Goal: Use online tool/utility: Utilize a website feature to perform a specific function

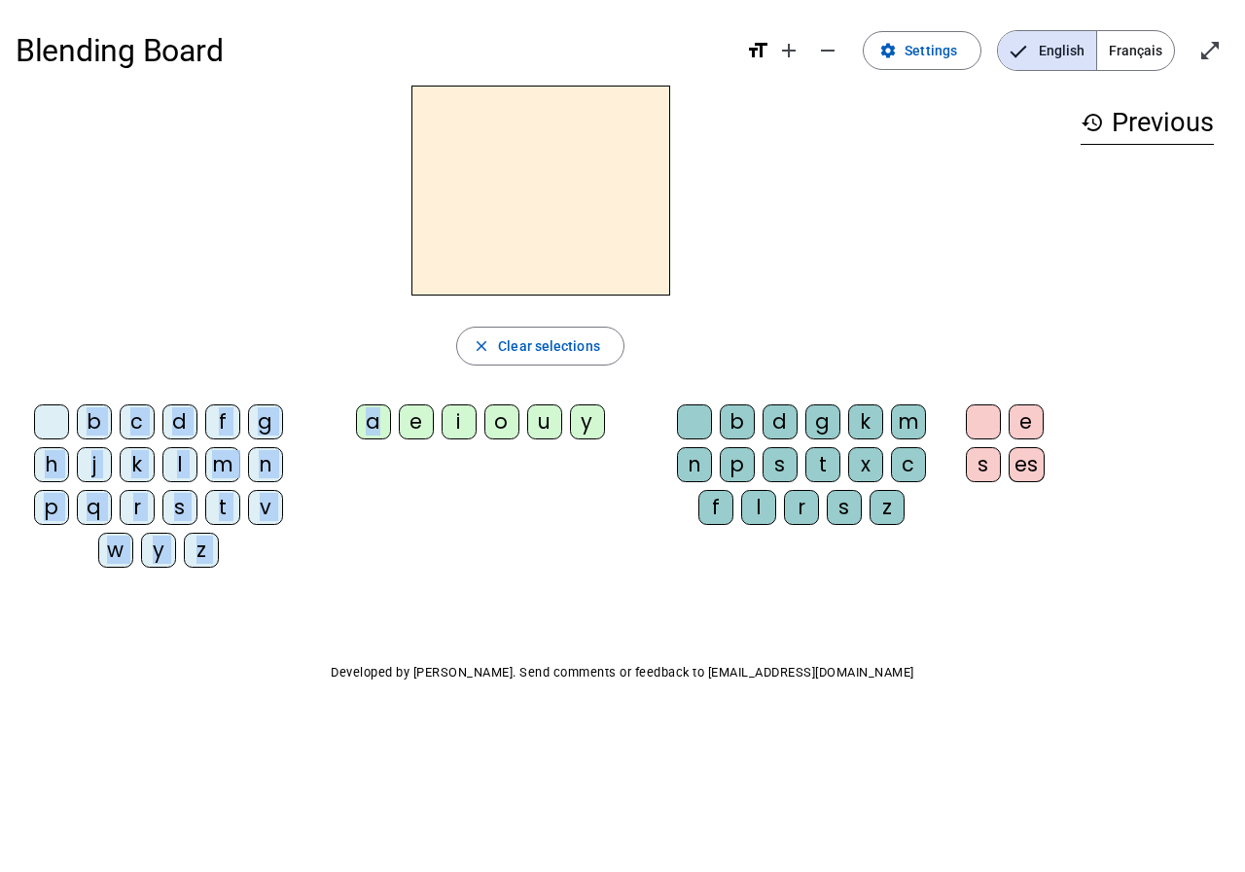
drag, startPoint x: 373, startPoint y: 428, endPoint x: 498, endPoint y: 211, distance: 250.1
click at [498, 211] on div "close Clear selections b c d f g h j k l m n p q r s t v w y z a e i o u y b d …" at bounding box center [540, 335] width 1049 height 498
click at [353, 436] on div "a e i o u y" at bounding box center [484, 426] width 334 height 43
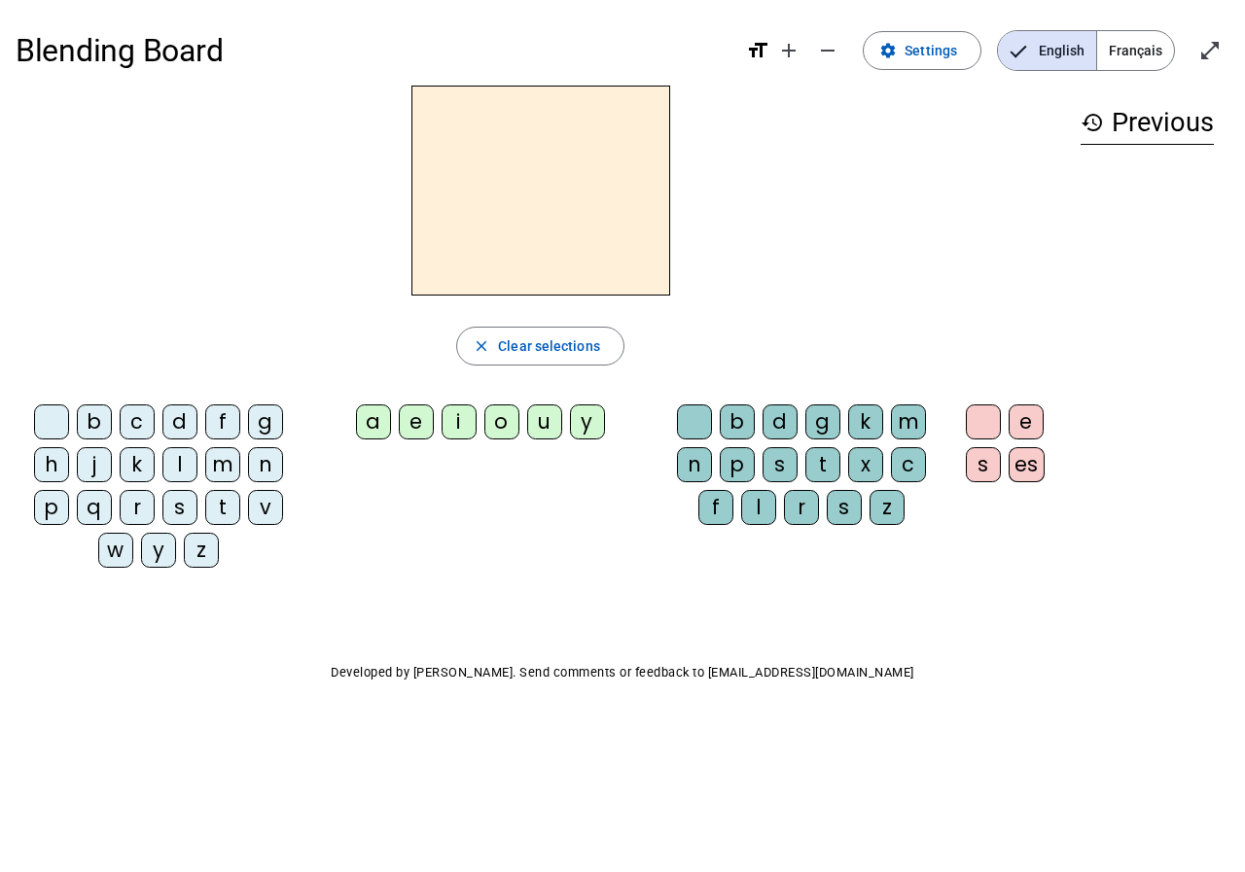
click at [255, 422] on div "g" at bounding box center [265, 422] width 35 height 35
click at [383, 429] on div "a" at bounding box center [373, 422] width 35 height 35
click at [440, 427] on letter-bubble "e" at bounding box center [420, 426] width 43 height 43
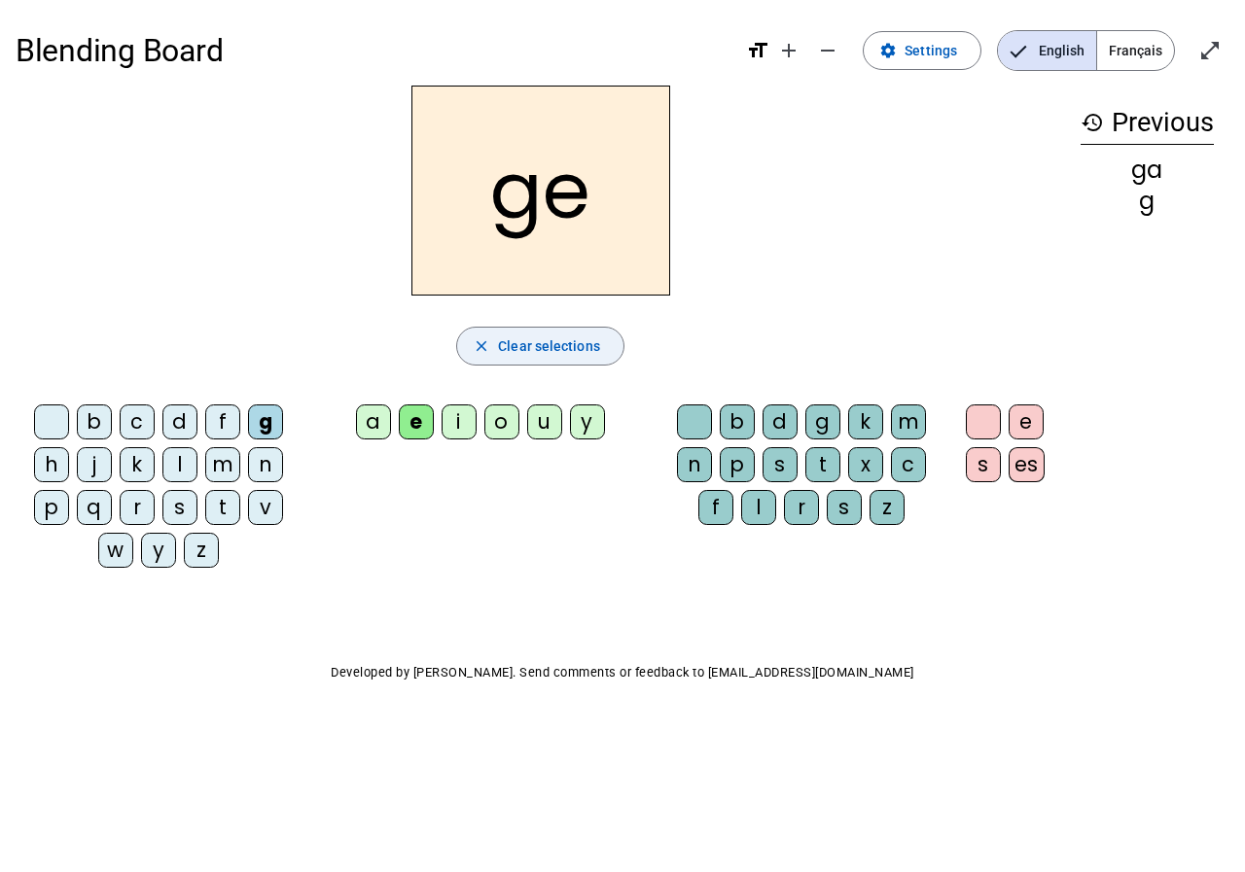
click at [573, 350] on span "Clear selections" at bounding box center [549, 346] width 102 height 23
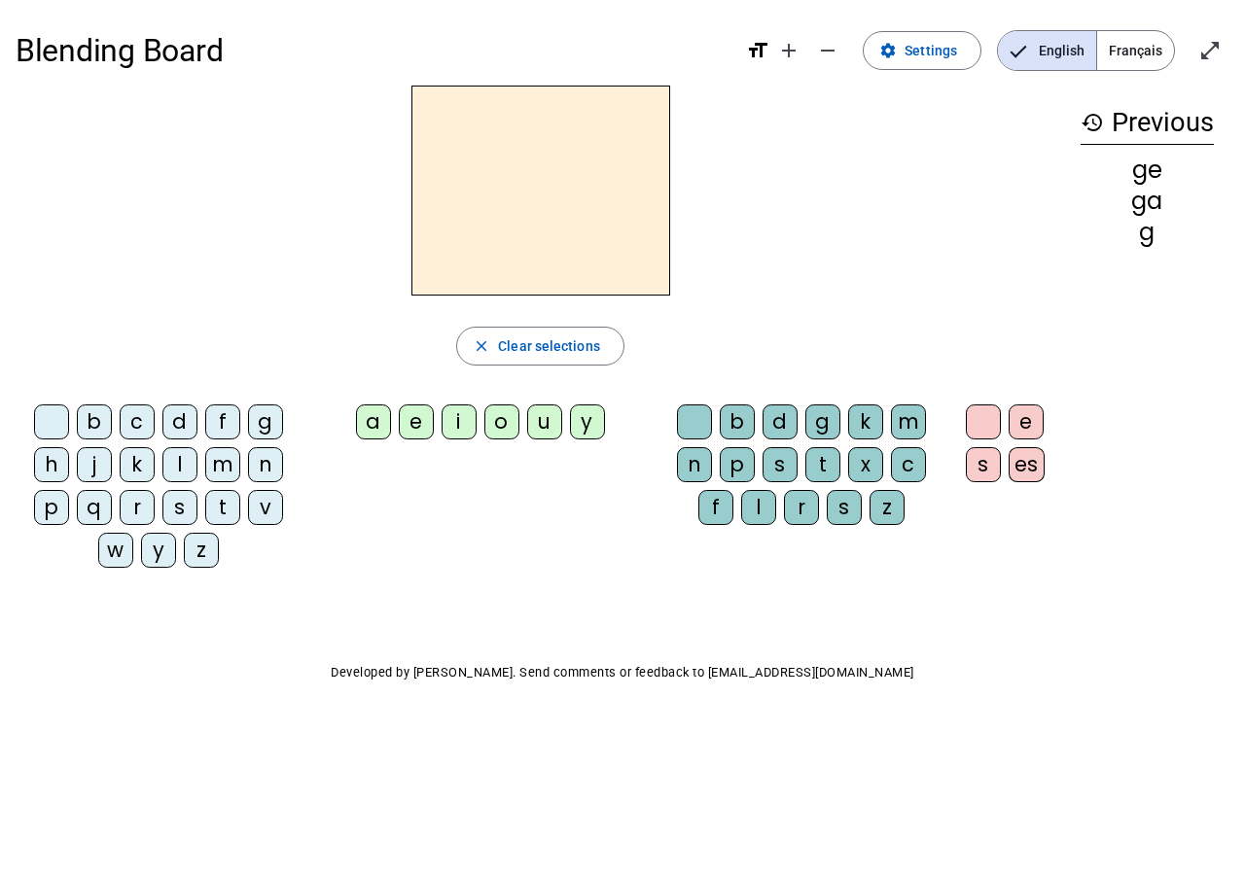
drag, startPoint x: 1129, startPoint y: 124, endPoint x: 1092, endPoint y: 123, distance: 37.0
click at [1128, 124] on h3 "history Previous" at bounding box center [1147, 123] width 133 height 44
click at [1092, 123] on mat-icon "history" at bounding box center [1092, 122] width 23 height 23
click at [567, 337] on span "Clear selections" at bounding box center [549, 346] width 102 height 23
click at [137, 431] on div "c" at bounding box center [137, 422] width 35 height 35
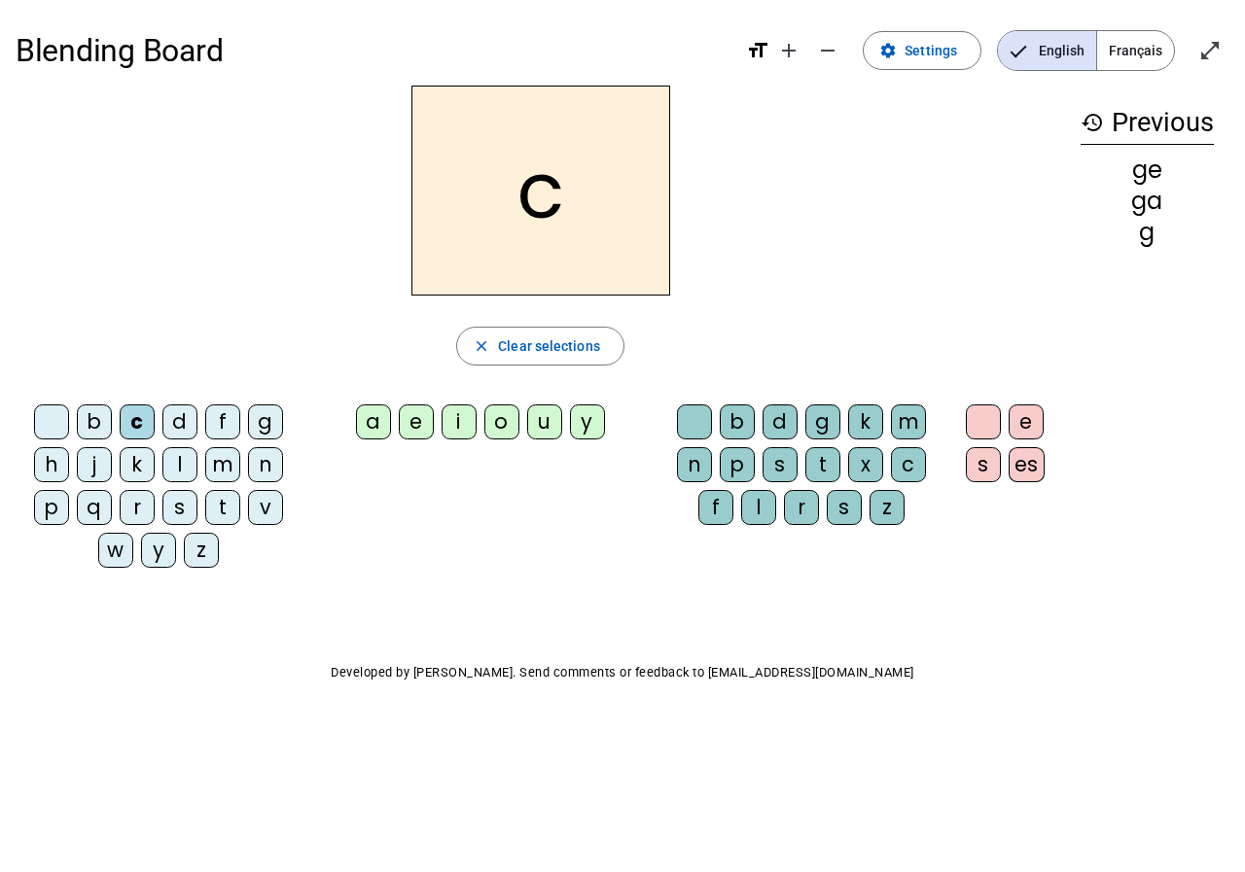
click at [53, 462] on div "h" at bounding box center [51, 464] width 35 height 35
click at [382, 424] on div "a" at bounding box center [373, 422] width 35 height 35
click at [417, 423] on div "e" at bounding box center [416, 422] width 35 height 35
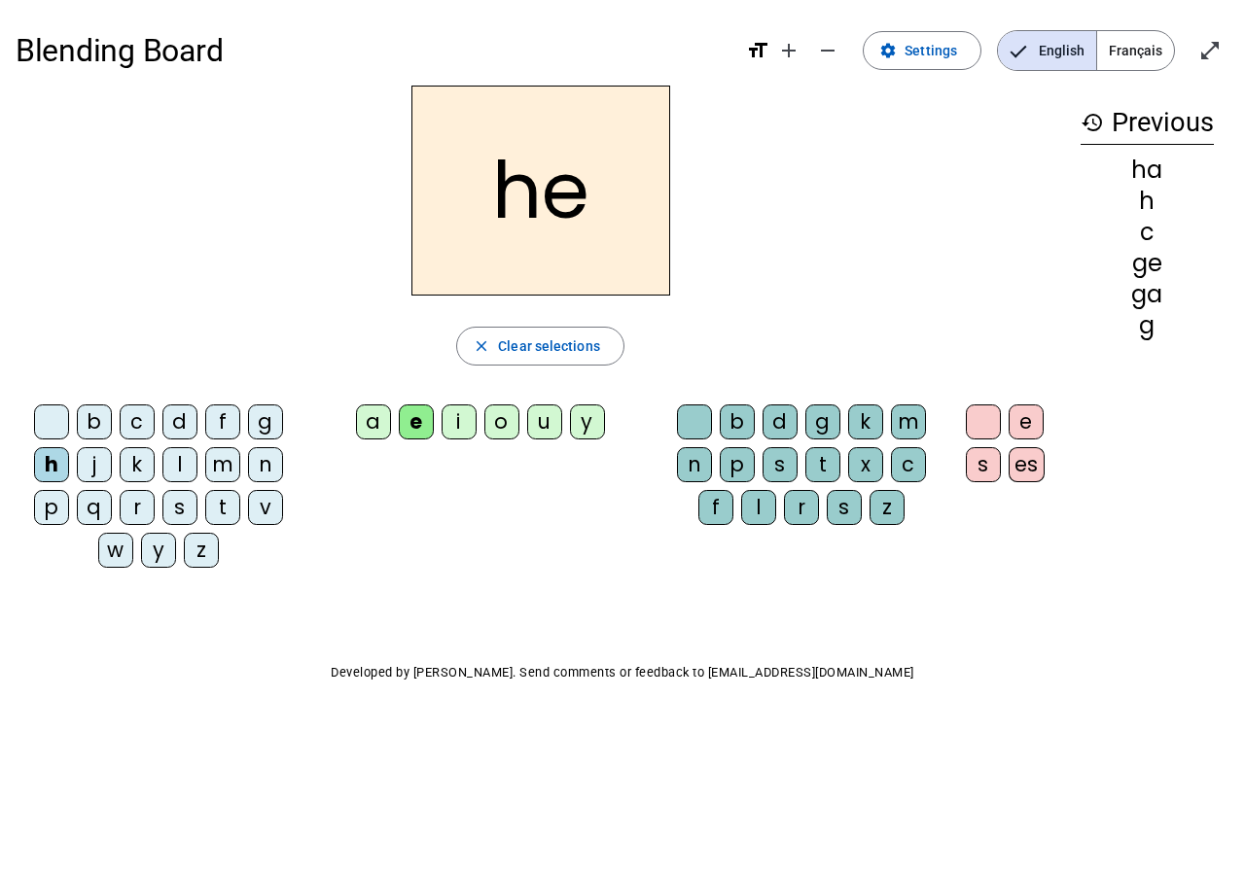
click at [478, 420] on letter-bubble "i" at bounding box center [463, 426] width 43 height 43
click at [520, 418] on letter-bubble "o" at bounding box center [505, 426] width 43 height 43
click at [570, 414] on div "y" at bounding box center [587, 422] width 35 height 35
click at [734, 426] on div "b" at bounding box center [737, 422] width 35 height 35
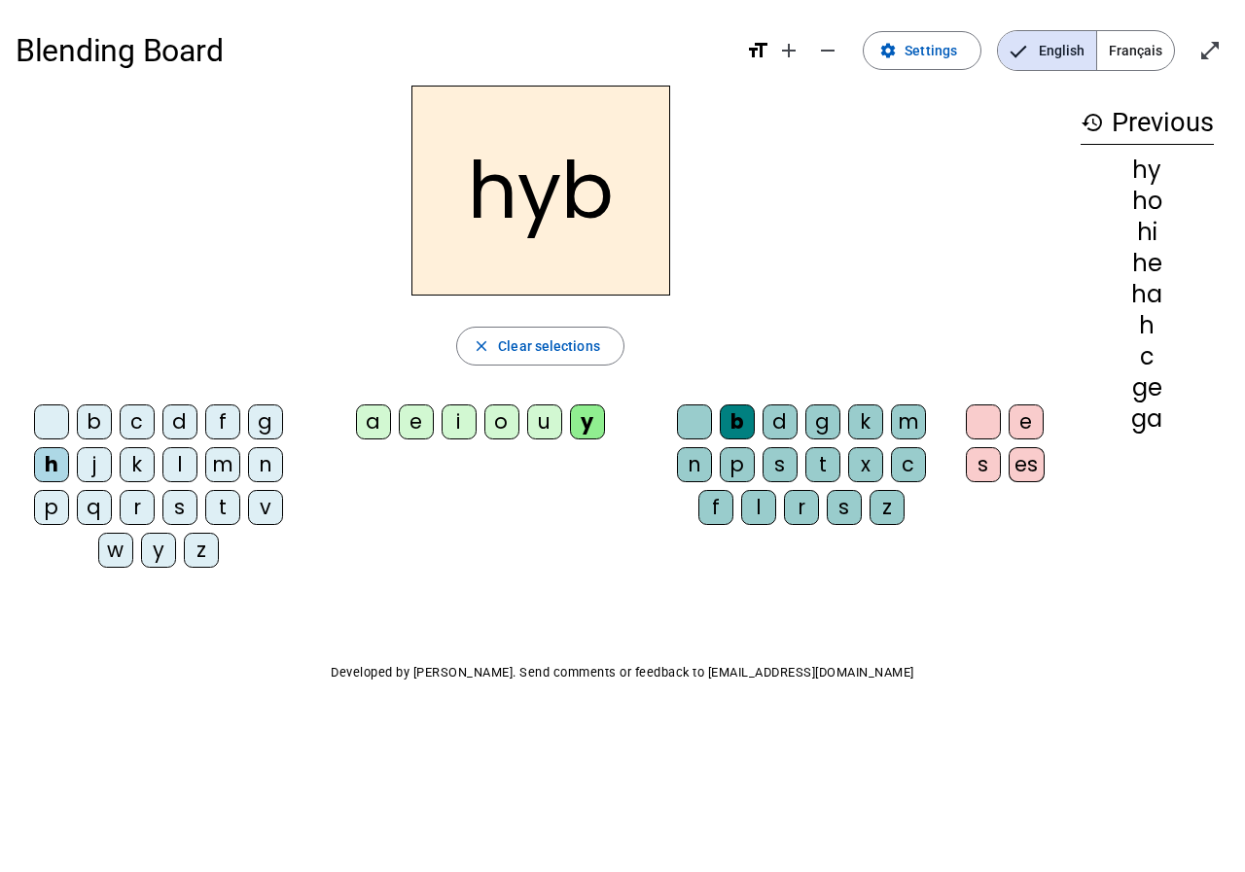
click at [765, 423] on div "d" at bounding box center [780, 422] width 35 height 35
click at [809, 426] on div "g" at bounding box center [822, 422] width 35 height 35
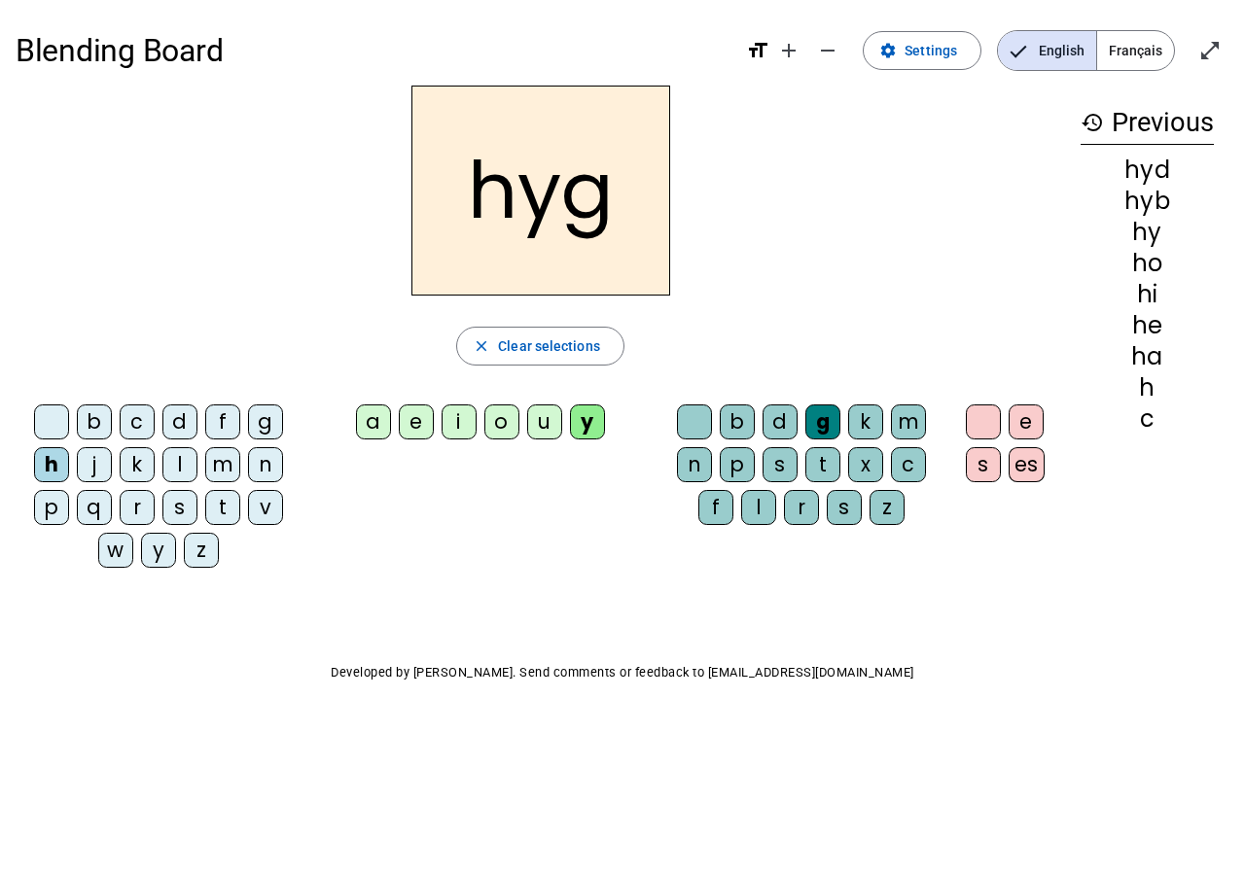
click at [856, 433] on div "k" at bounding box center [865, 422] width 35 height 35
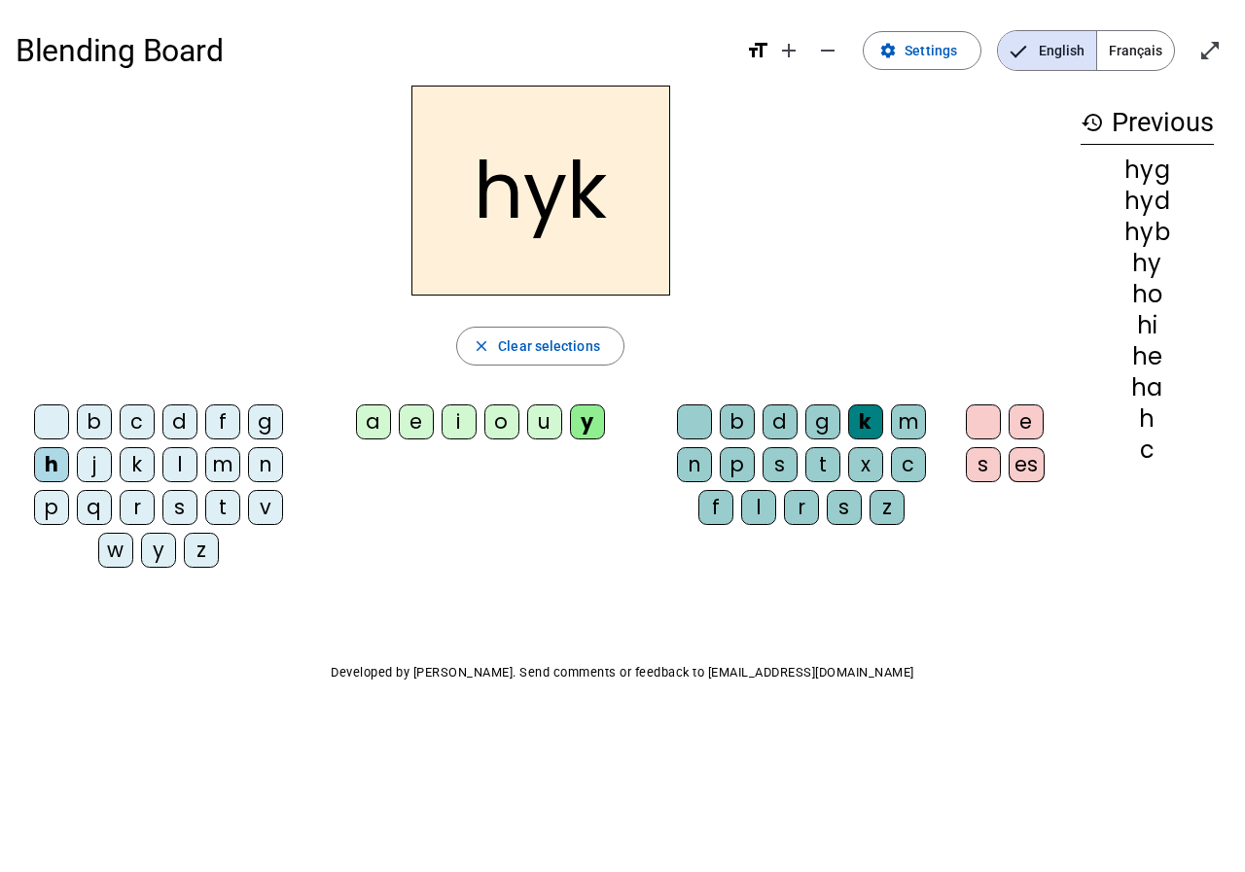
click at [133, 460] on div "k" at bounding box center [137, 464] width 35 height 35
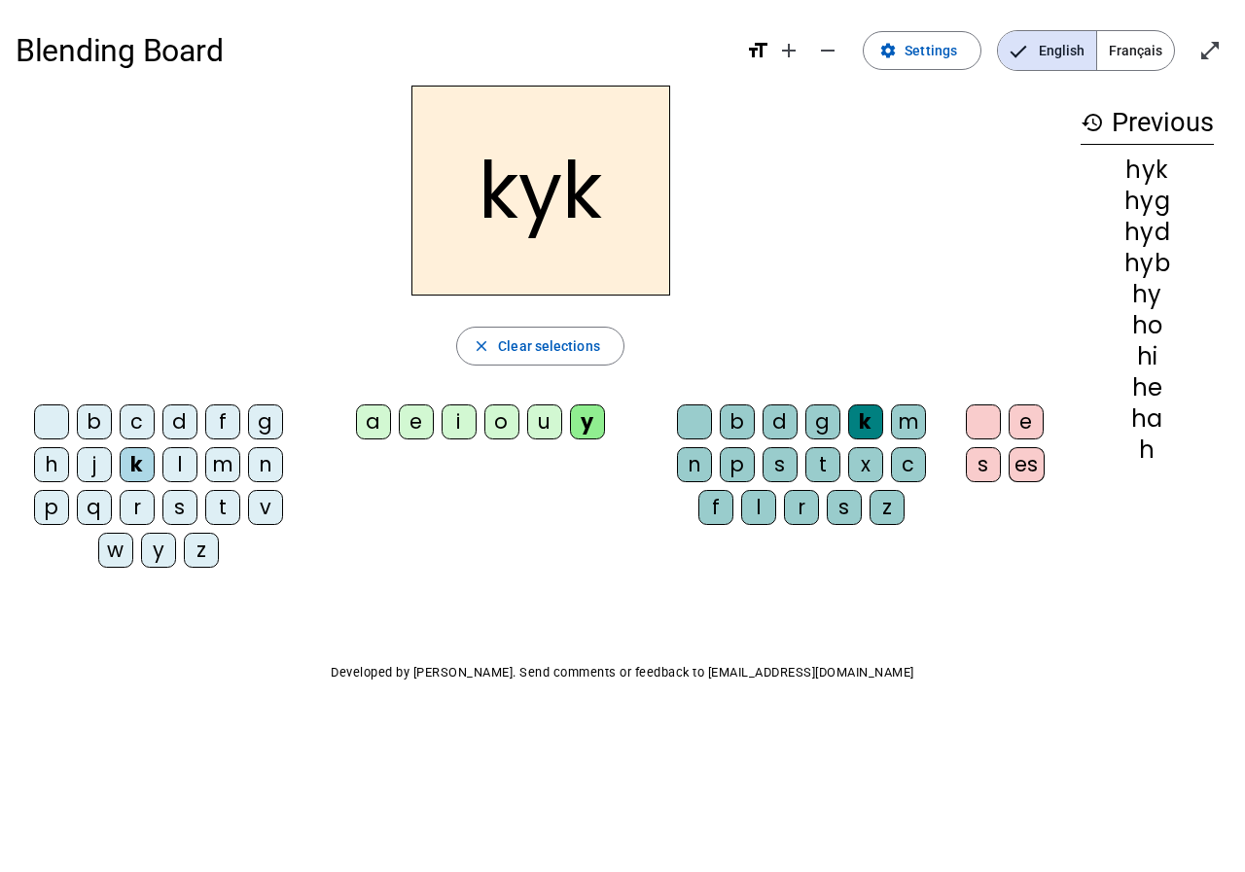
click at [408, 424] on div "e" at bounding box center [416, 422] width 35 height 35
click at [923, 458] on div "c" at bounding box center [908, 464] width 35 height 35
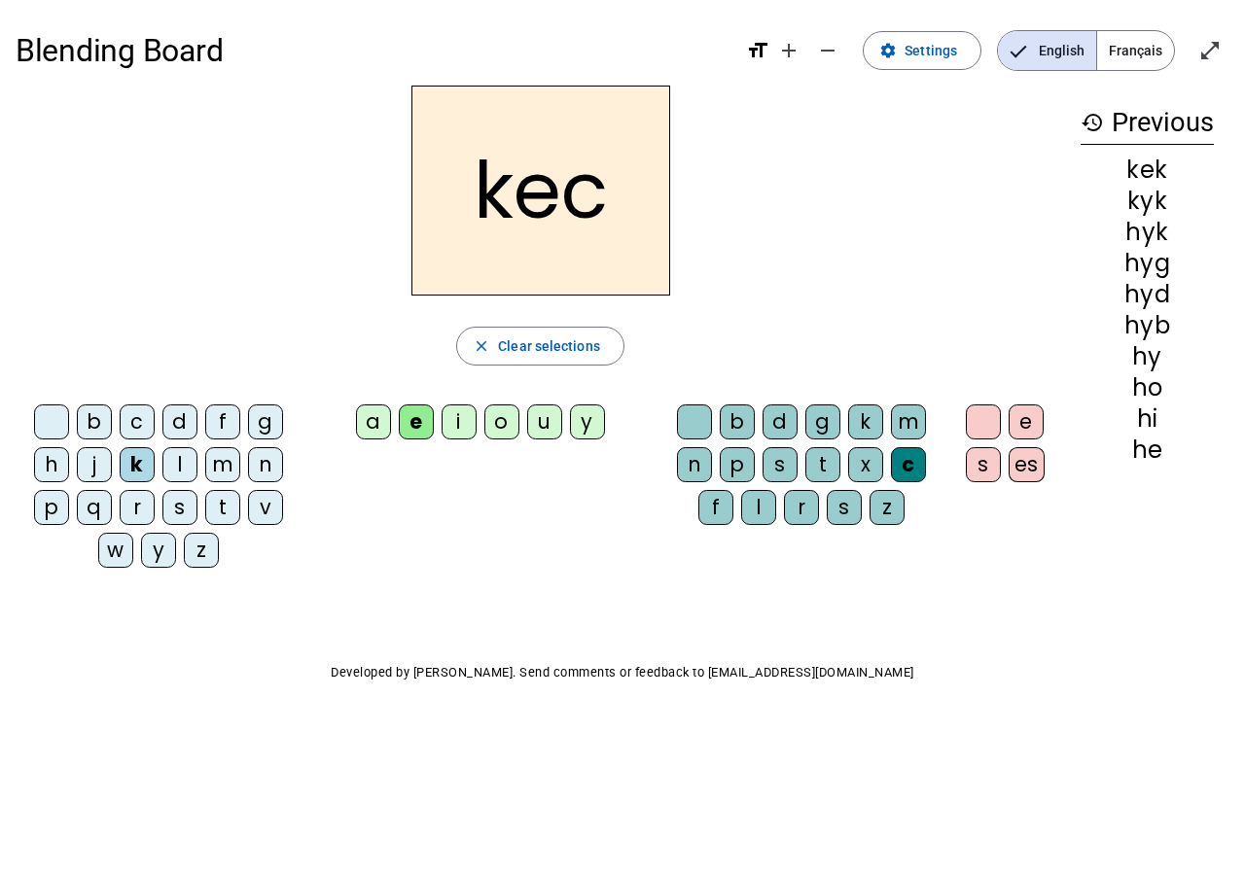
click at [1035, 451] on div "es" at bounding box center [1027, 464] width 36 height 35
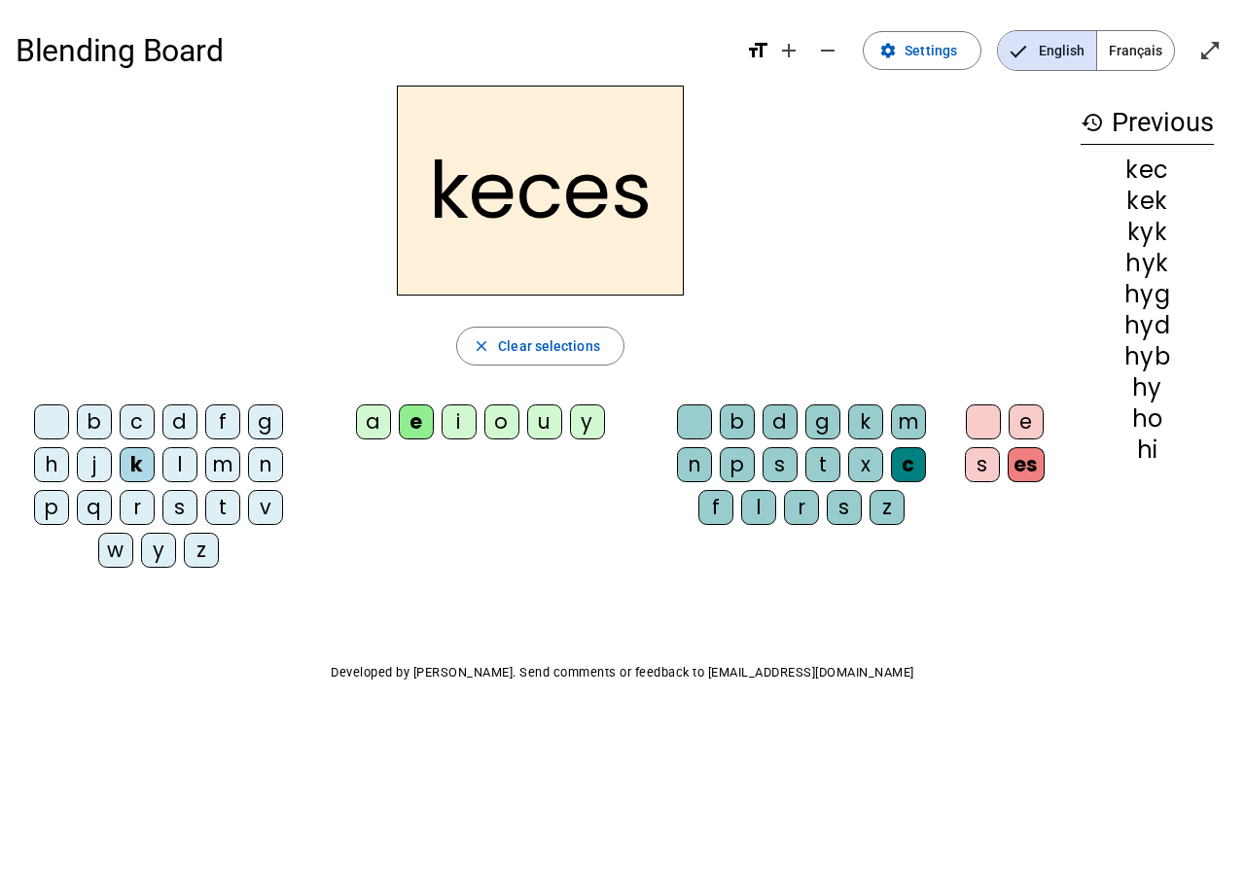
click at [1041, 421] on div "e" at bounding box center [1026, 422] width 35 height 35
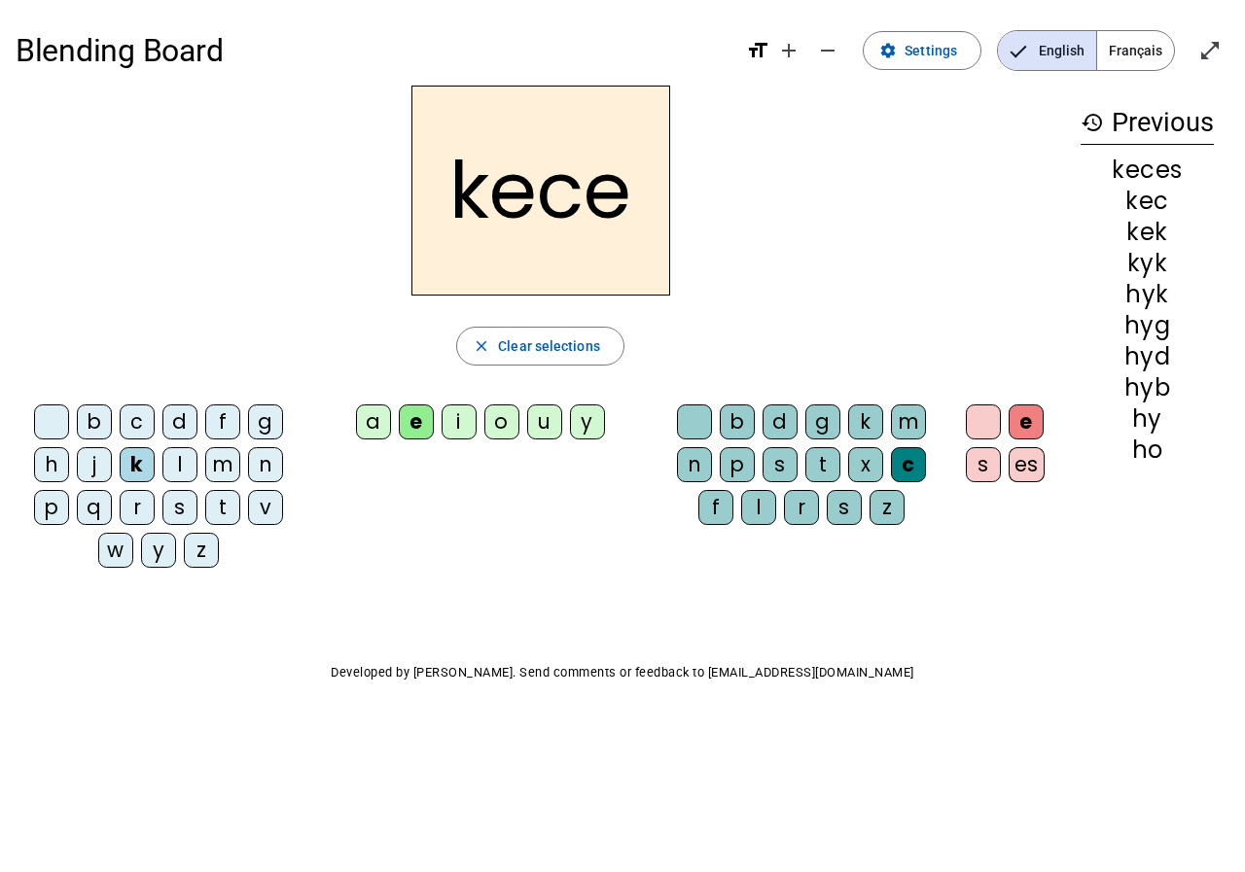
click at [906, 462] on div "c" at bounding box center [908, 464] width 35 height 35
